Goal: Task Accomplishment & Management: Complete application form

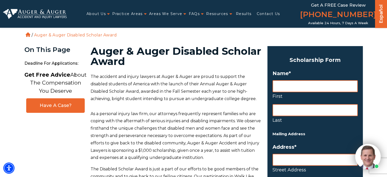
click at [302, 88] on input "First" at bounding box center [314, 86] width 85 height 12
type input "[PERSON_NAME]"
click at [301, 112] on input "Last" at bounding box center [314, 110] width 85 height 12
type input "[PERSON_NAME]"
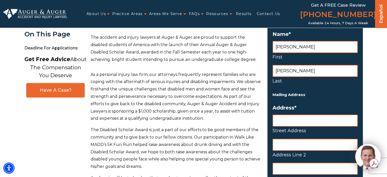
scroll to position [40, 0]
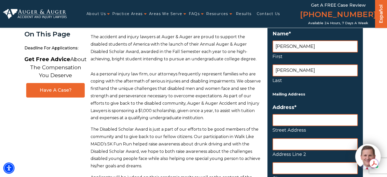
click at [297, 122] on input "Street Address" at bounding box center [314, 120] width 85 height 12
type input "[STREET_ADDRESS][PERSON_NAME]"
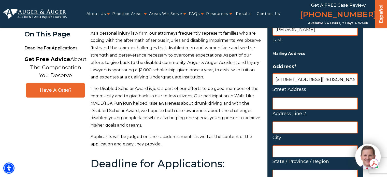
scroll to position [82, 0]
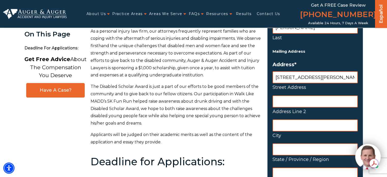
click at [289, 123] on input "City" at bounding box center [314, 125] width 85 height 12
type input "Chilhowie"
click at [296, 146] on input "State / Province / Region" at bounding box center [314, 149] width 85 height 12
type input "[US_STATE]"
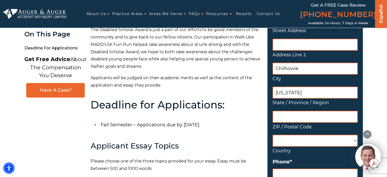
scroll to position [140, 0]
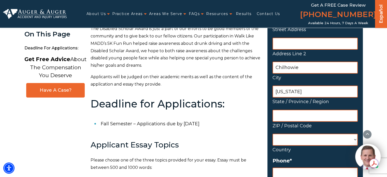
click at [283, 114] on input "ZIP / Postal Code" at bounding box center [314, 116] width 85 height 12
type input "24319"
click at [293, 141] on select "[GEOGRAPHIC_DATA] [GEOGRAPHIC_DATA] [GEOGRAPHIC_DATA] [US_STATE] [GEOGRAPHIC_DA…" at bounding box center [314, 140] width 85 height 12
select select "[GEOGRAPHIC_DATA]"
click at [272, 134] on select "[GEOGRAPHIC_DATA] [GEOGRAPHIC_DATA] [GEOGRAPHIC_DATA] [US_STATE] [GEOGRAPHIC_DA…" at bounding box center [314, 140] width 85 height 12
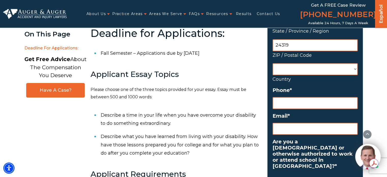
scroll to position [212, 0]
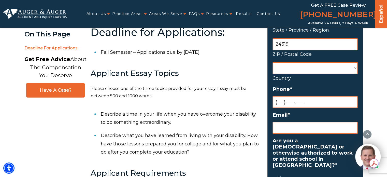
click at [294, 100] on input "(___) ___-____" at bounding box center [314, 102] width 85 height 12
type input "[PHONE_NUMBER]"
click at [292, 127] on input "Email *" at bounding box center [314, 128] width 85 height 12
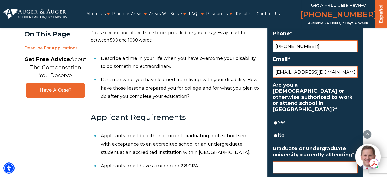
scroll to position [268, 0]
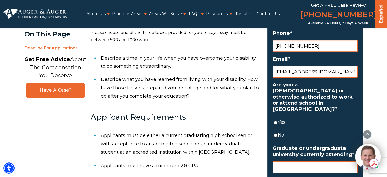
type input "[EMAIL_ADDRESS][DOMAIN_NAME]"
click at [274, 117] on input "Yes" at bounding box center [275, 123] width 3 height 12
radio input "true"
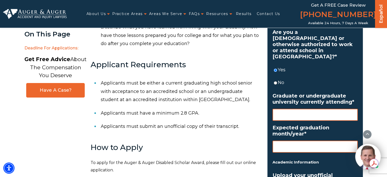
scroll to position [320, 0]
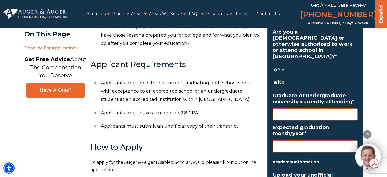
click at [295, 109] on input "Graduate or undergraduate university currently attending *" at bounding box center [314, 114] width 85 height 12
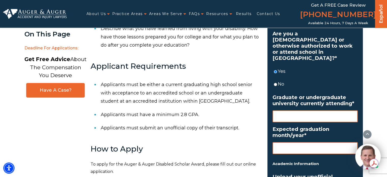
scroll to position [318, 0]
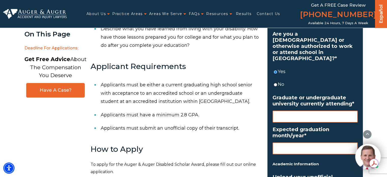
type input "B"
type input "[US_STATE][GEOGRAPHIC_DATA] and [GEOGRAPHIC_DATA]"
type input "G"
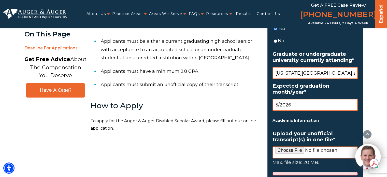
scroll to position [403, 0]
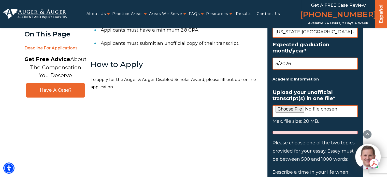
type input "5/2026"
click at [286, 105] on input "Upload your unofficial transcript(s) in one file *" at bounding box center [314, 111] width 85 height 12
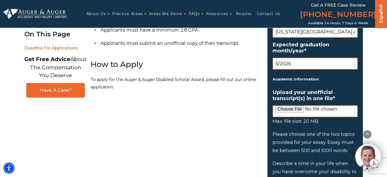
click at [285, 105] on input "Upload your unofficial transcript(s) in one file *" at bounding box center [314, 111] width 85 height 12
type input "C:\fakepath\Transcript JR year (3).pdf"
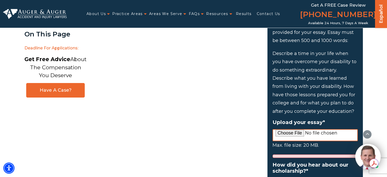
scroll to position [514, 0]
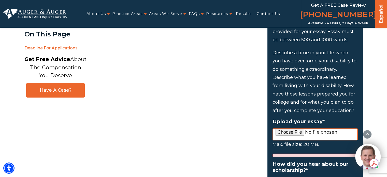
click at [281, 128] on input "Upload your essay *" at bounding box center [314, 134] width 85 height 12
type input "C:\fakepath\[MEDICAL_DATA]- [PERSON_NAME] (3).pdf"
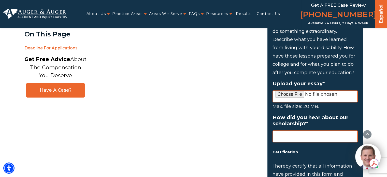
scroll to position [552, 0]
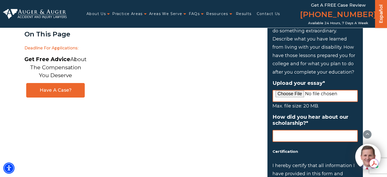
click at [280, 133] on input "How did you hear about our scholarship? *" at bounding box center [314, 136] width 85 height 12
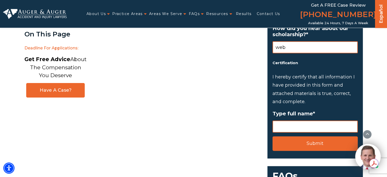
scroll to position [641, 0]
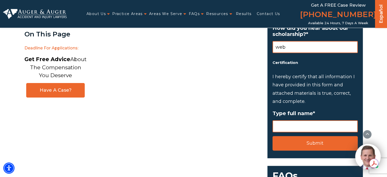
type input "web"
click at [293, 120] on input "Type full name *" at bounding box center [314, 126] width 85 height 12
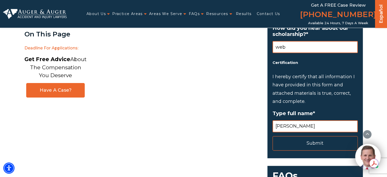
type input "[PERSON_NAME]"
click at [327, 139] on input "Submit" at bounding box center [314, 143] width 85 height 15
